Goal: Information Seeking & Learning: Find specific fact

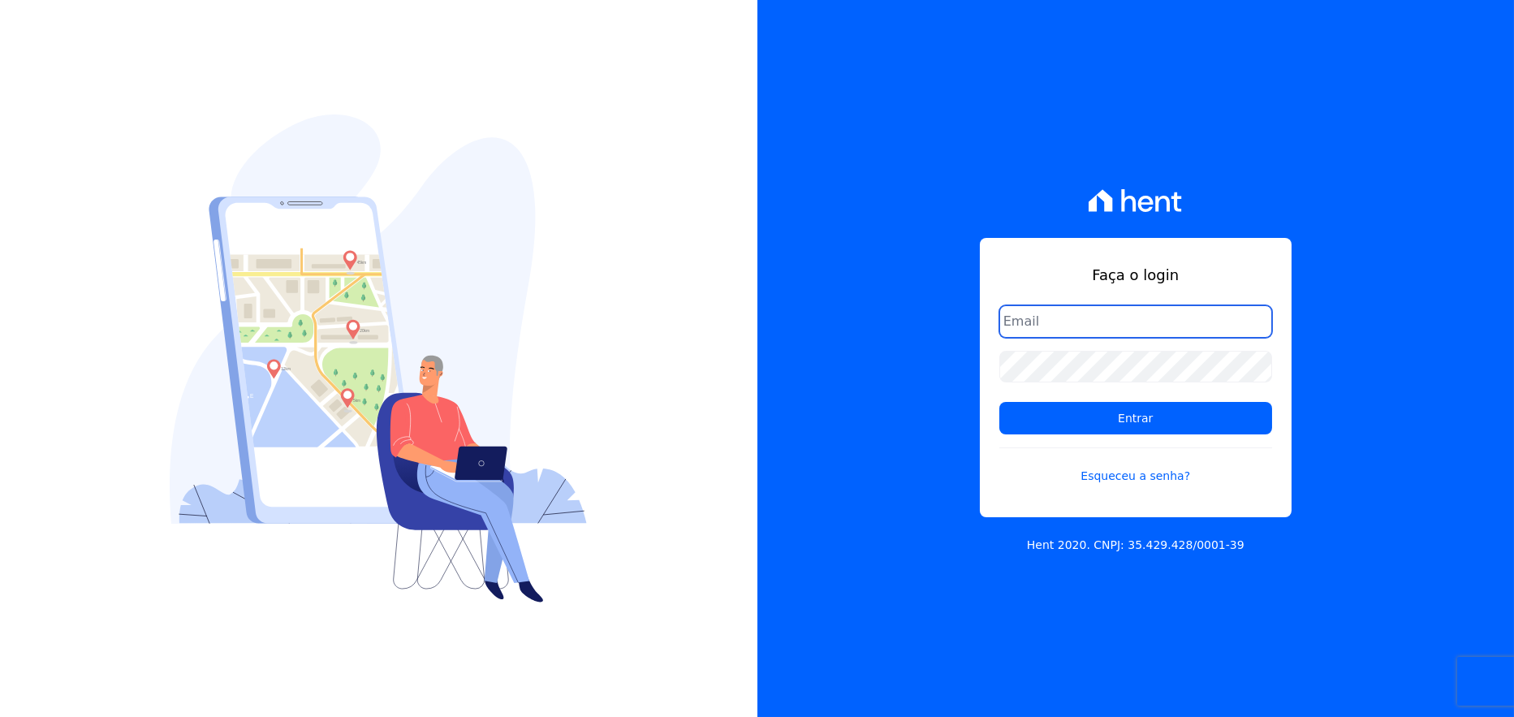
type input "[PERSON_NAME][EMAIL_ADDRESS][PERSON_NAME][DOMAIN_NAME]"
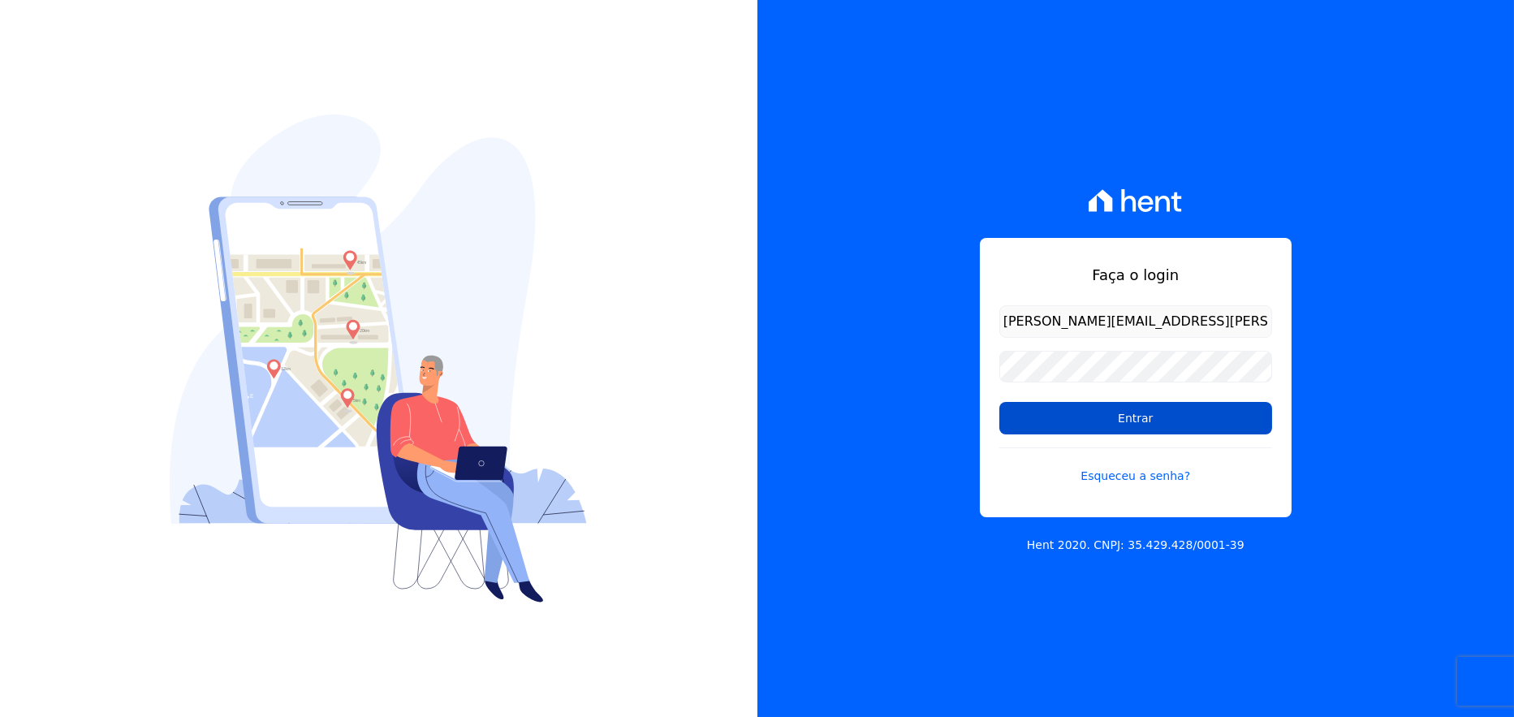
click at [1092, 419] on input "Entrar" at bounding box center [1135, 418] width 273 height 32
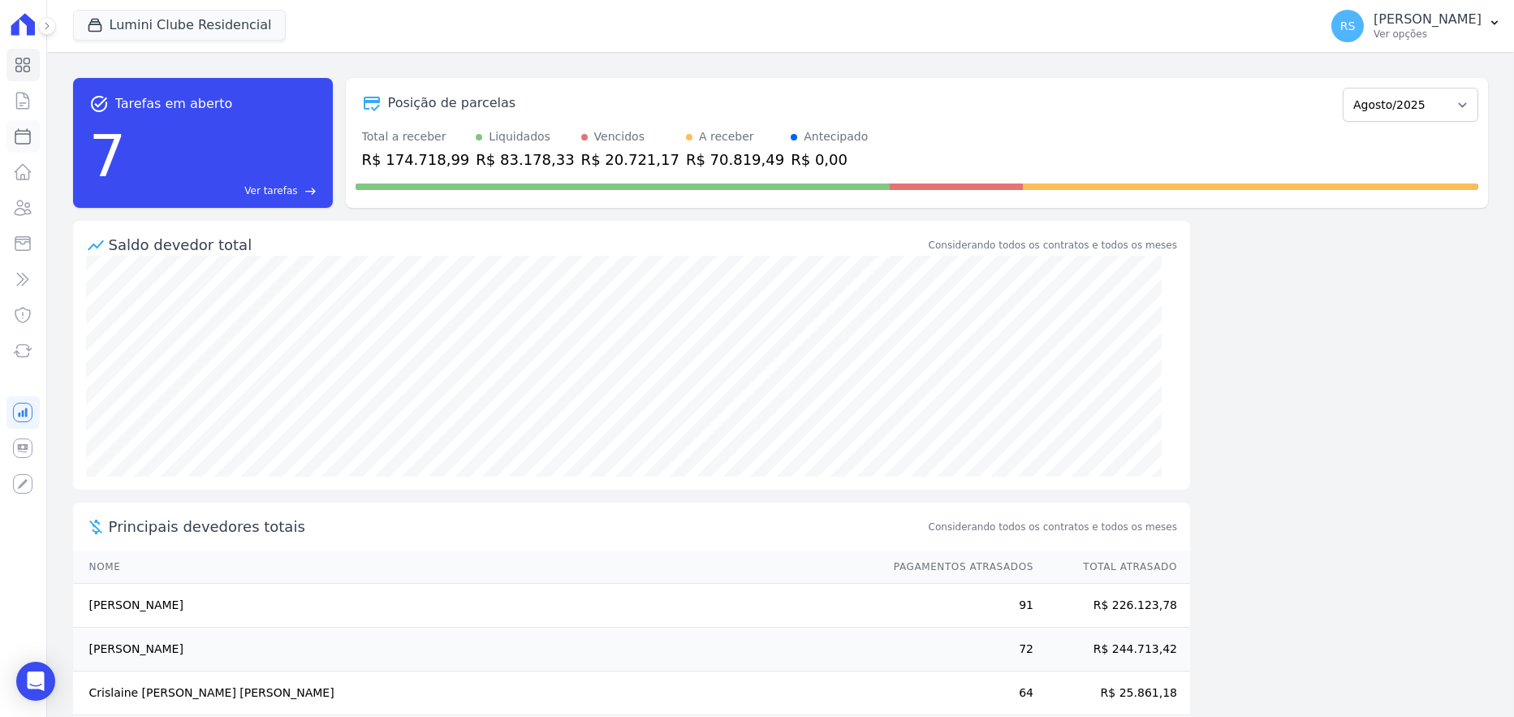
click at [24, 140] on icon at bounding box center [22, 136] width 19 height 19
select select
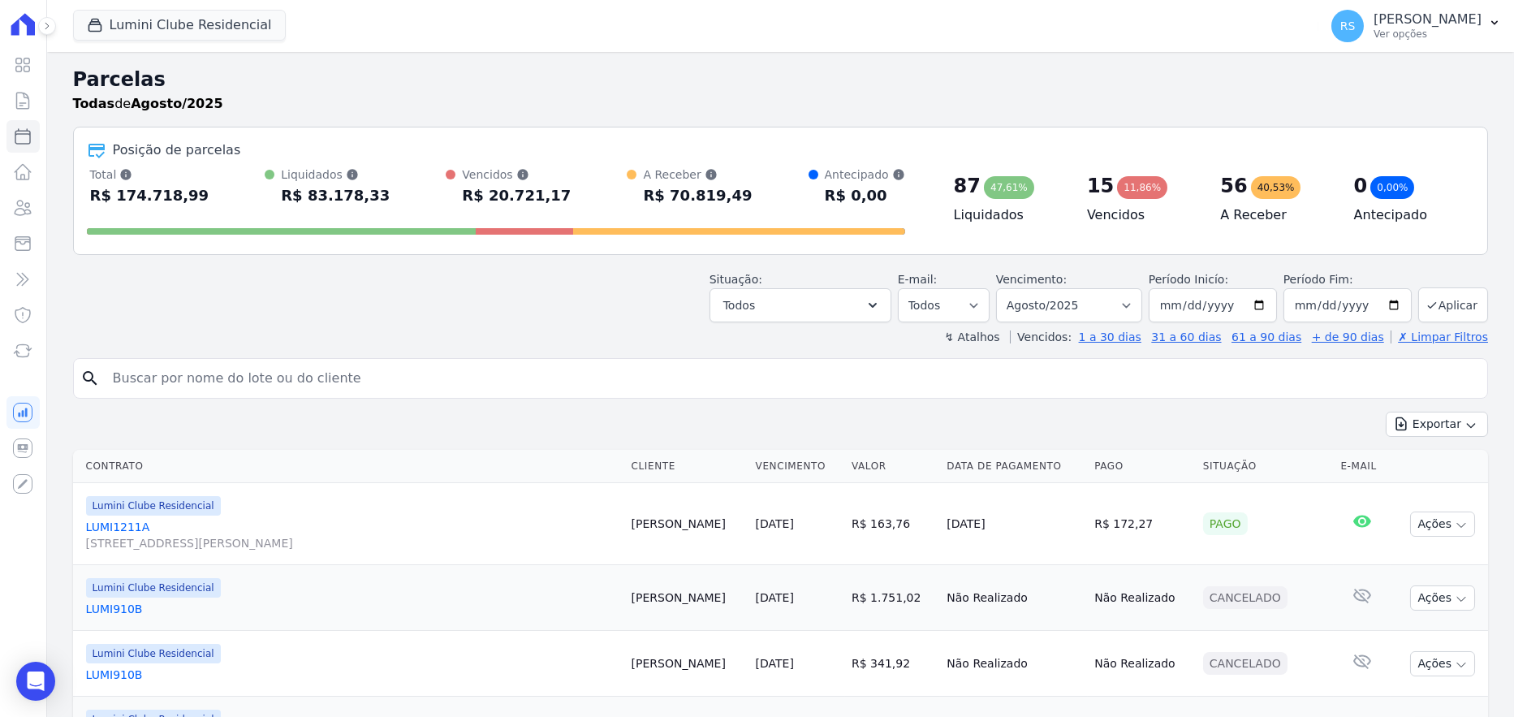
click at [417, 379] on input "search" at bounding box center [791, 378] width 1377 height 32
paste input "Vitor Gusmão"
type input "Vitor Gusmão"
click at [423, 373] on input "Vitor Gusmão" at bounding box center [791, 378] width 1377 height 32
select select
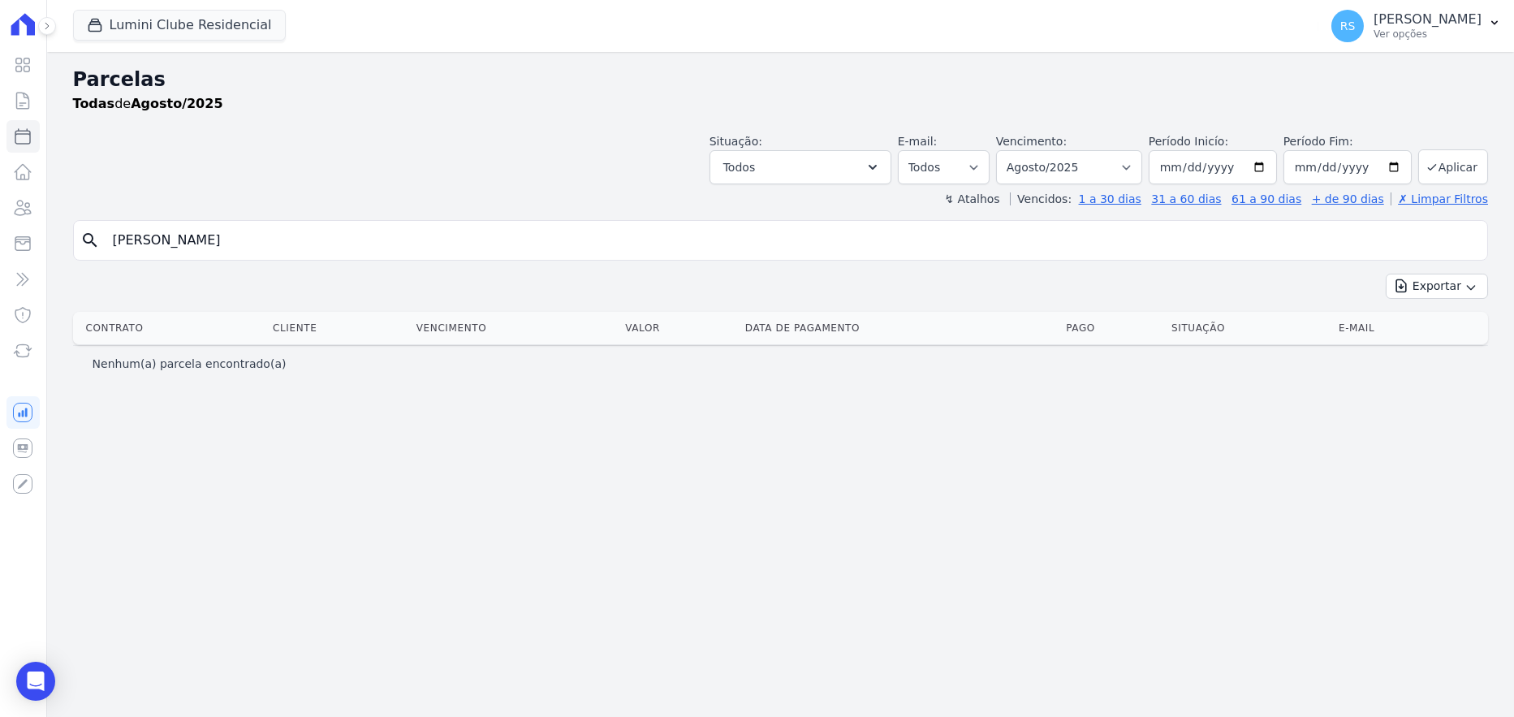
click at [239, 239] on input "Vitor Gusmão" at bounding box center [791, 240] width 1377 height 32
type input "Vitor Gusmão"
select select
click at [196, 26] on button "Lumini Clube Residencial" at bounding box center [179, 25] width 213 height 31
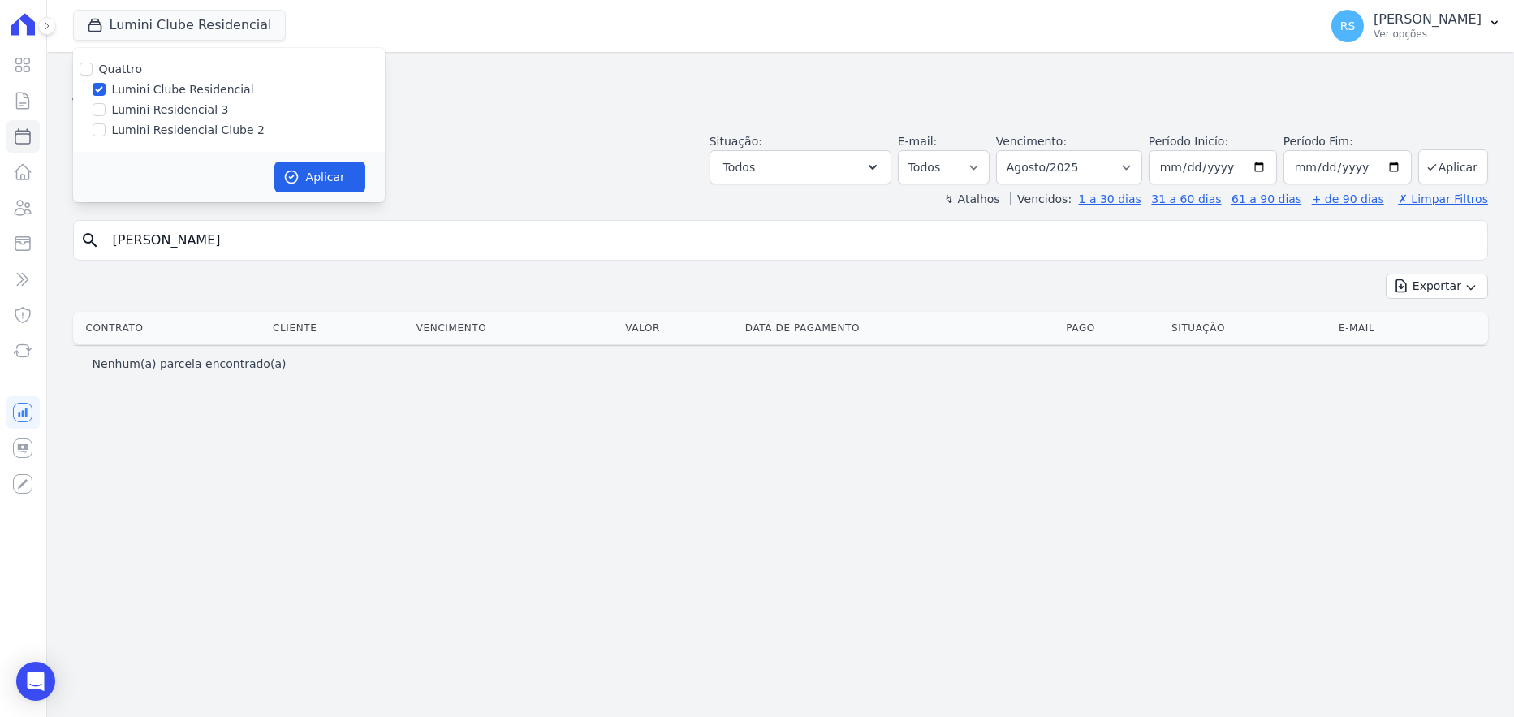
click at [175, 124] on label "Lumini Residencial Clube 2" at bounding box center [188, 130] width 153 height 17
click at [106, 124] on input "Lumini Residencial Clube 2" at bounding box center [99, 129] width 13 height 13
checkbox input "true"
drag, startPoint x: 171, startPoint y: 86, endPoint x: 183, endPoint y: 105, distance: 21.9
click at [171, 88] on label "Lumini Clube Residencial" at bounding box center [183, 89] width 142 height 17
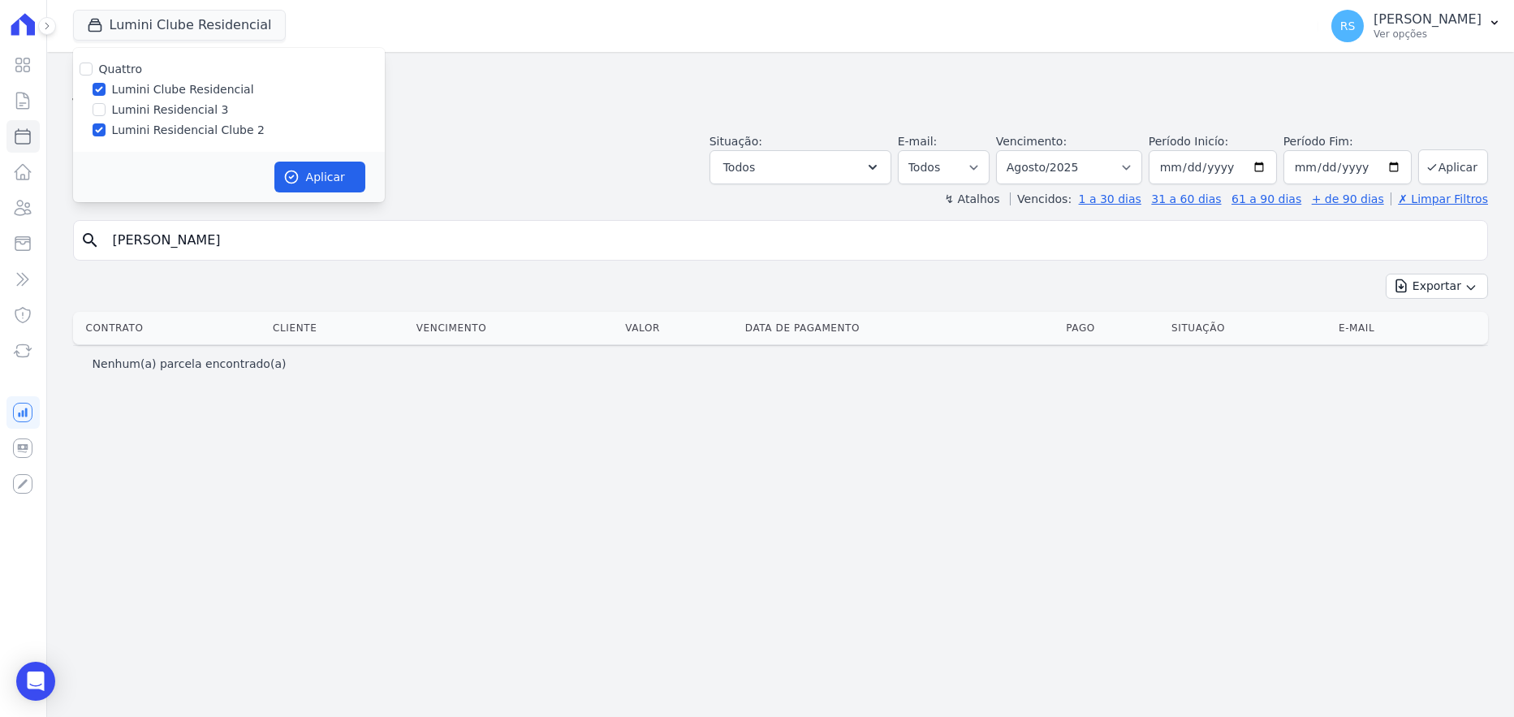
click at [106, 88] on input "Lumini Clube Residencial" at bounding box center [99, 89] width 13 height 13
checkbox input "false"
click at [347, 186] on button "Aplicar" at bounding box center [319, 177] width 91 height 31
select select
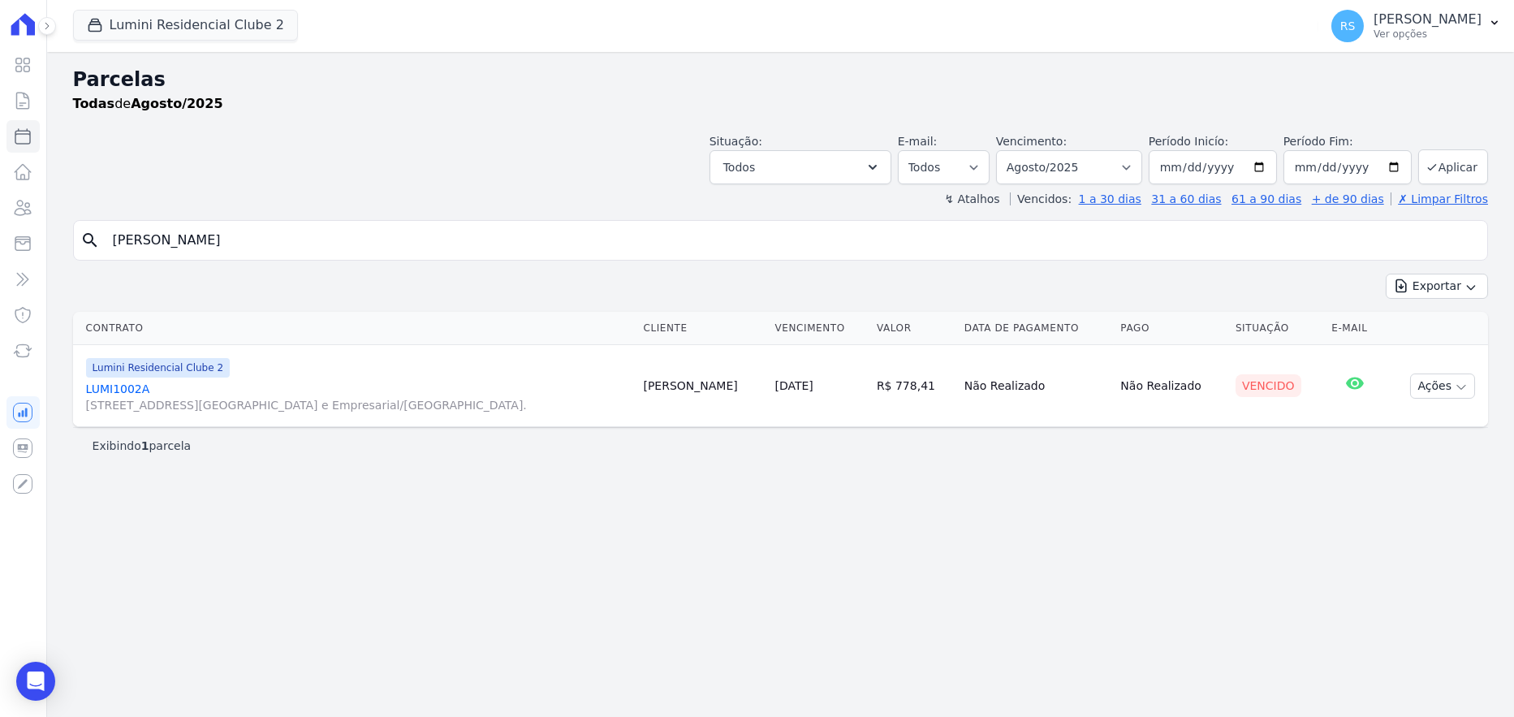
click at [108, 391] on link "LUMI1002A Alameda Rio Negro, 503, Sala 207, Alphaville Centro Industrial e Empr…" at bounding box center [358, 397] width 545 height 32
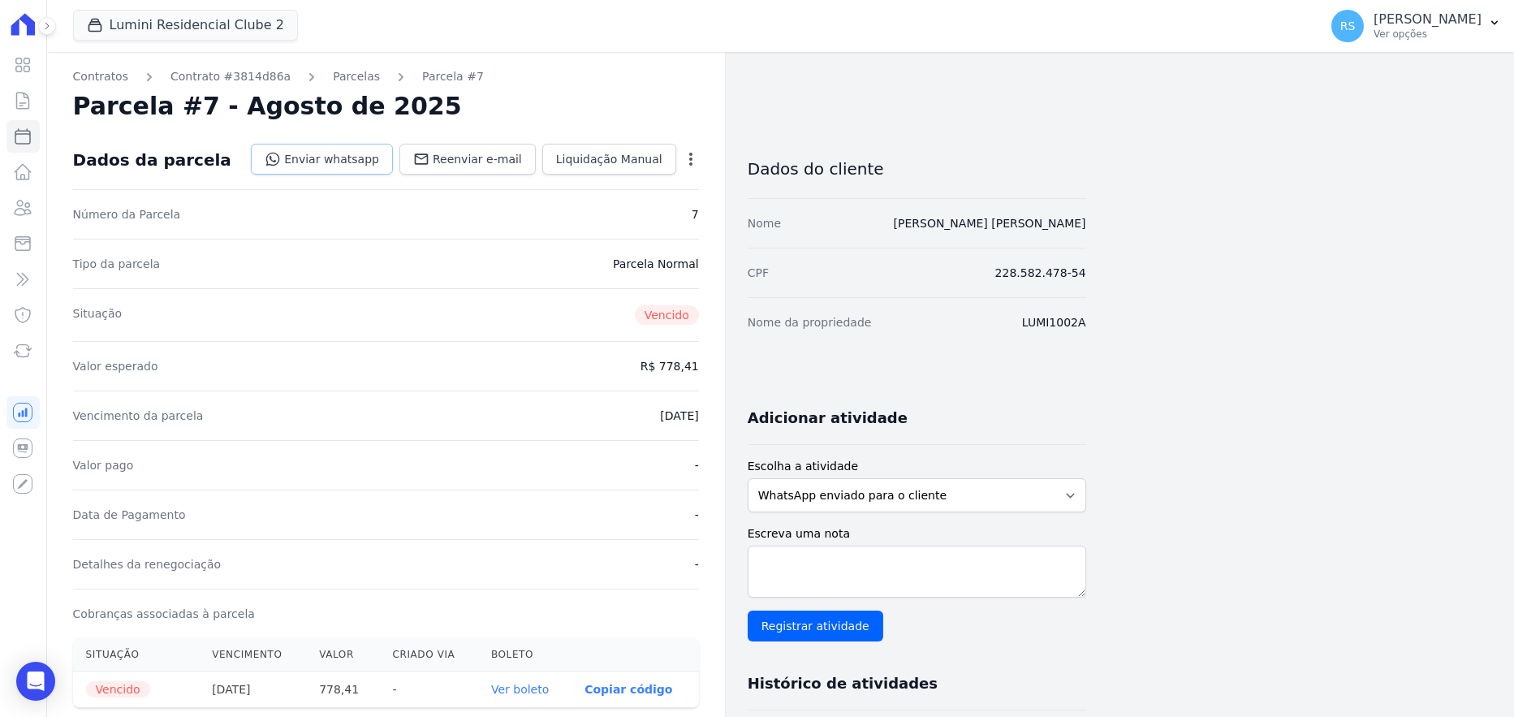
click at [358, 160] on link "Enviar whatsapp" at bounding box center [322, 159] width 142 height 31
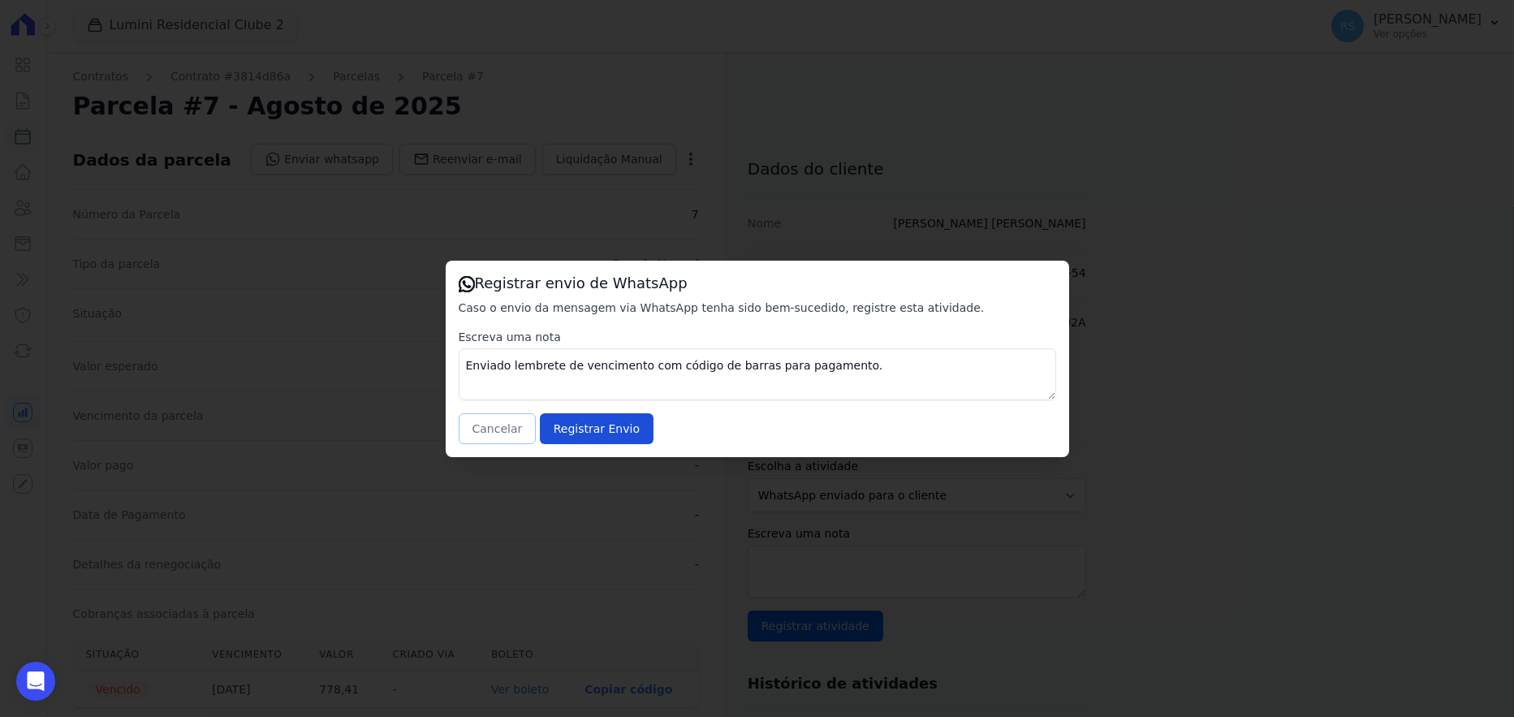
click at [493, 431] on button "Cancelar" at bounding box center [498, 428] width 78 height 31
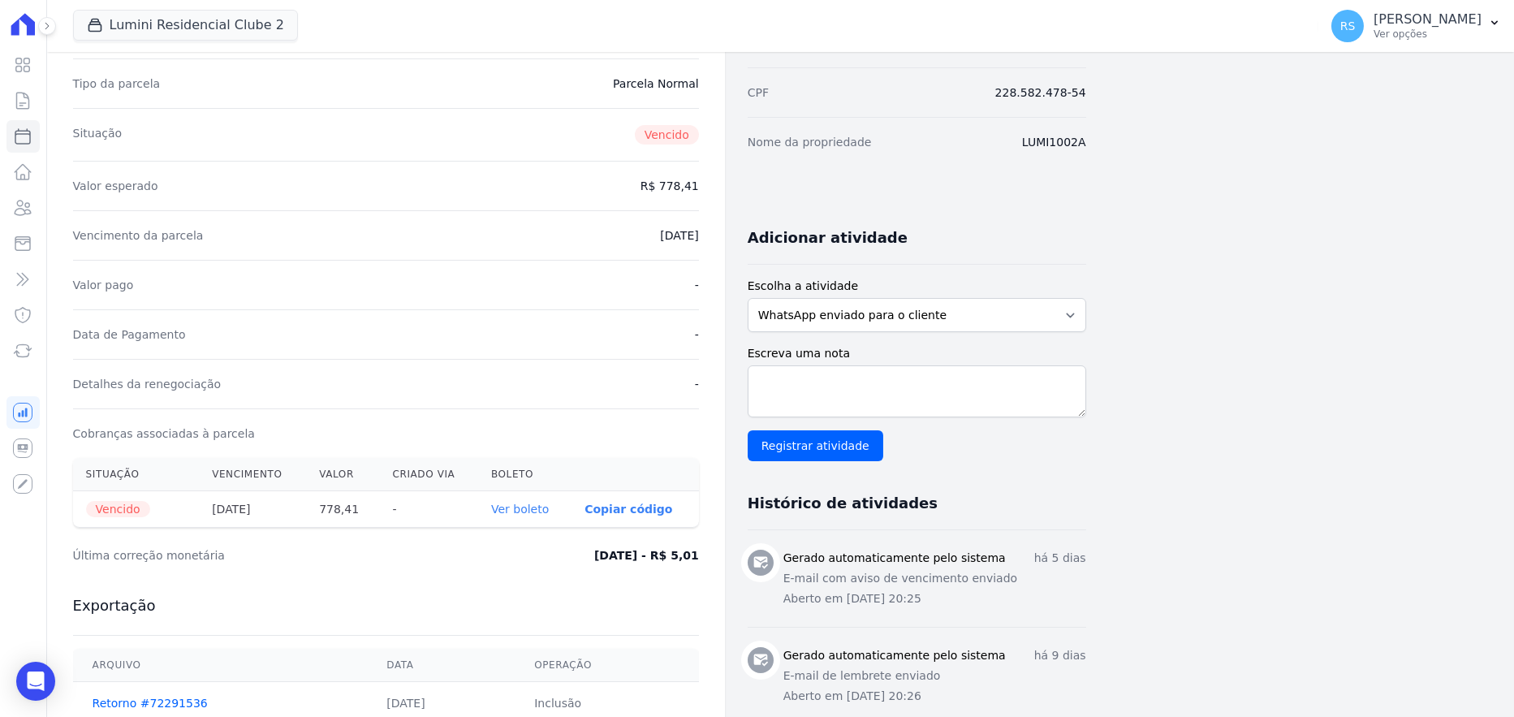
scroll to position [202, 0]
